Goal: Find specific page/section: Find specific page/section

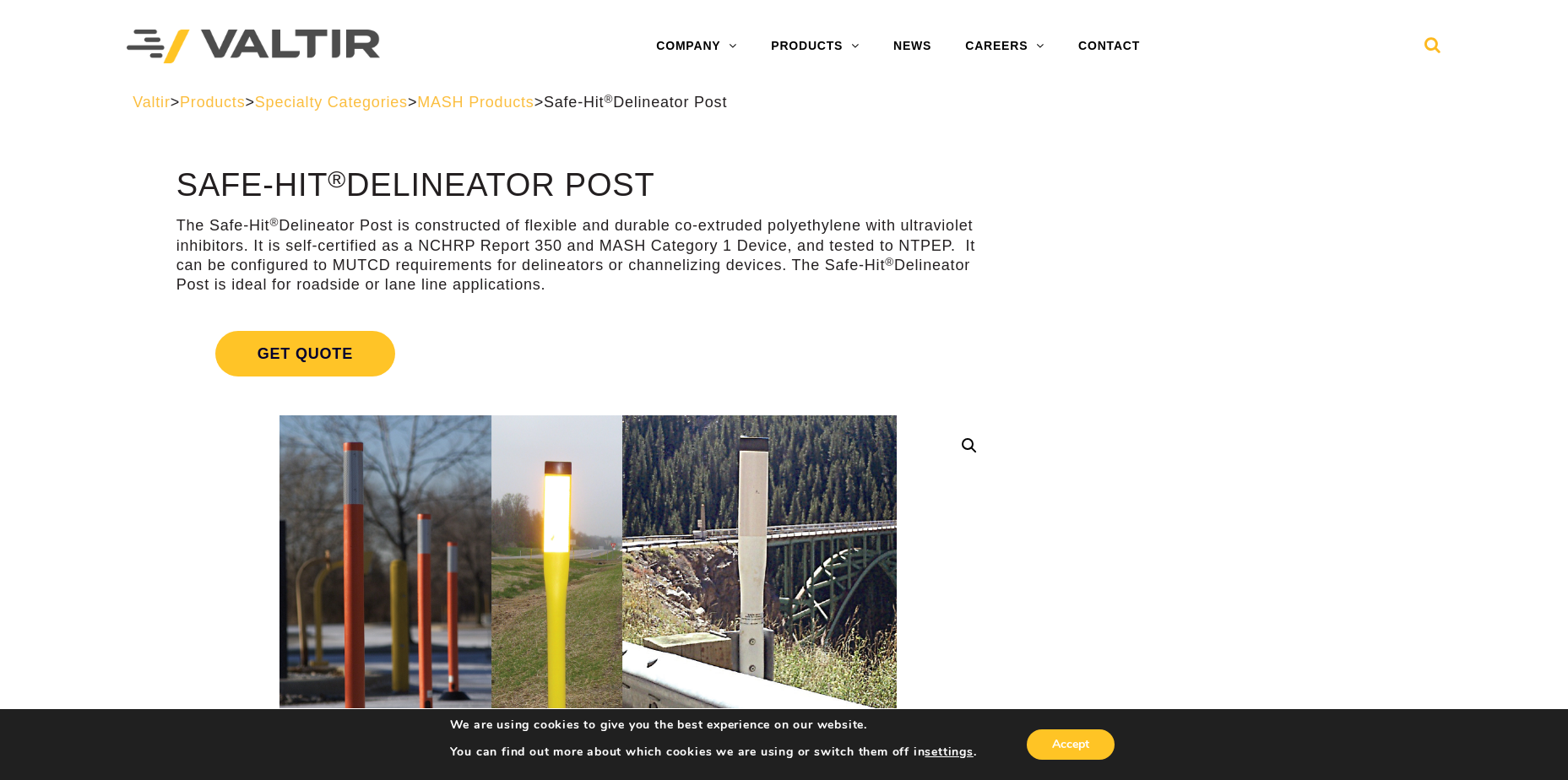
click at [1435, 45] on icon at bounding box center [1433, 49] width 17 height 25
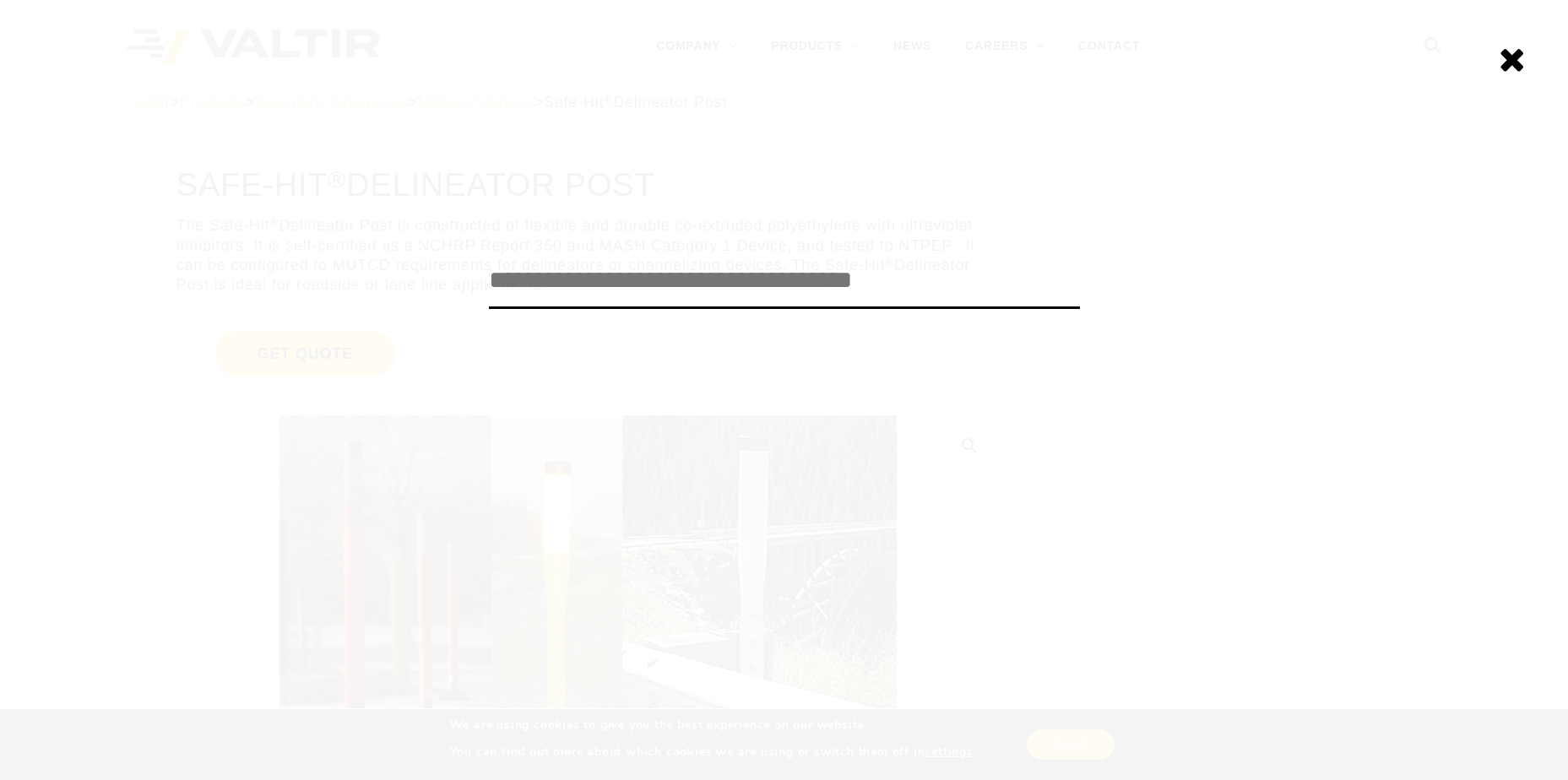
click at [889, 295] on input "search" at bounding box center [784, 281] width 591 height 56
type input "**********"
click input "******" at bounding box center [0, 0] width 0 height 0
